Goal: Information Seeking & Learning: Learn about a topic

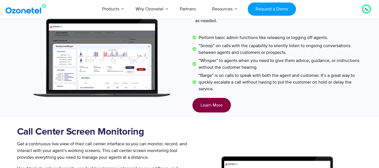
scroll to position [754, 0]
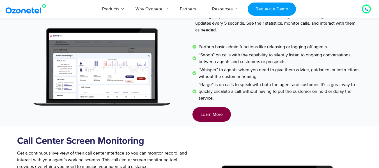
click at [133, 82] on img at bounding box center [102, 67] width 170 height 113
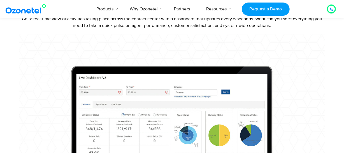
scroll to position [703, 0]
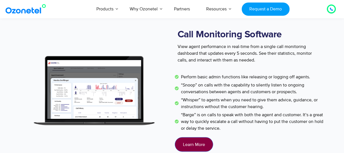
click at [189, 143] on span "Learn More" at bounding box center [194, 144] width 22 height 4
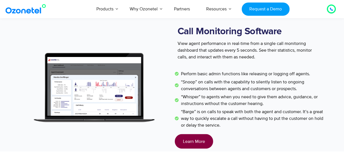
scroll to position [690, 0]
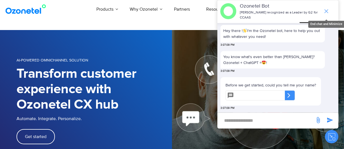
click at [324, 8] on icon "end chat or minimize" at bounding box center [326, 11] width 7 height 7
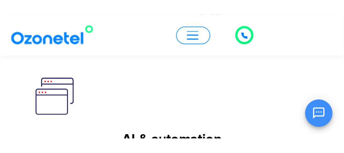
scroll to position [4, 0]
